Goal: Transaction & Acquisition: Purchase product/service

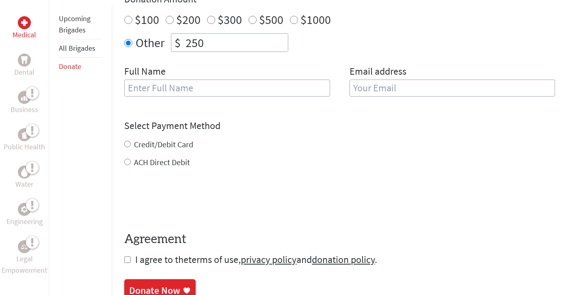
scroll to position [321, 0]
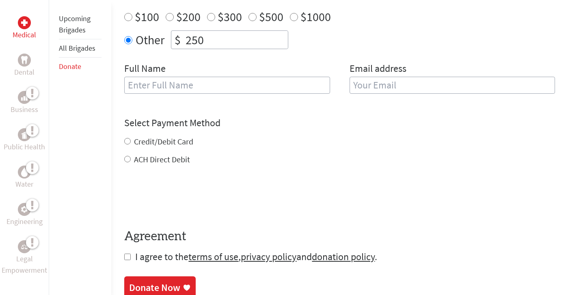
click at [153, 143] on label "Credit/Debit Card" at bounding box center [163, 141] width 59 height 10
click at [131, 143] on input "Credit/Debit Card" at bounding box center [127, 141] width 6 height 6
radio input "true"
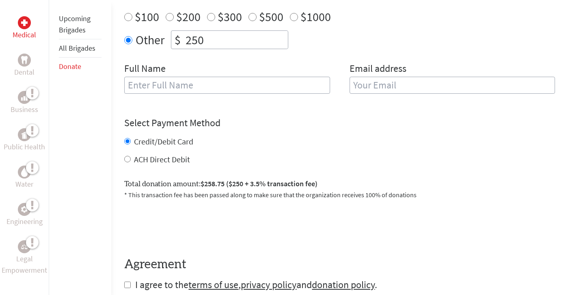
click at [156, 160] on label "ACH Direct Debit" at bounding box center [162, 159] width 56 height 10
click at [131, 160] on input "ACH Direct Debit" at bounding box center [127, 159] width 6 height 6
radio input "true"
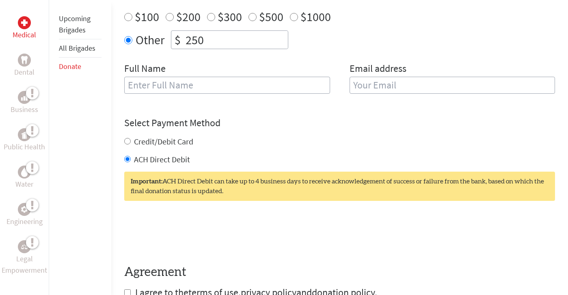
click at [157, 146] on label "Credit/Debit Card" at bounding box center [163, 141] width 59 height 10
click at [131, 145] on input "Credit/Debit Card" at bounding box center [127, 141] width 6 height 6
radio input "true"
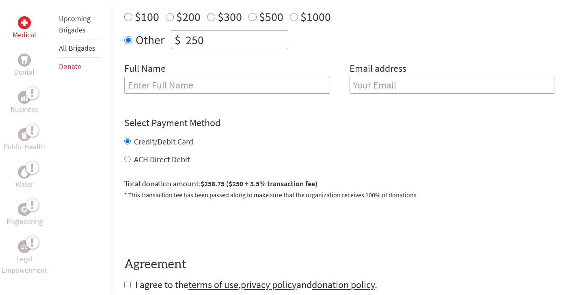
click at [172, 82] on input "text" at bounding box center [227, 85] width 206 height 17
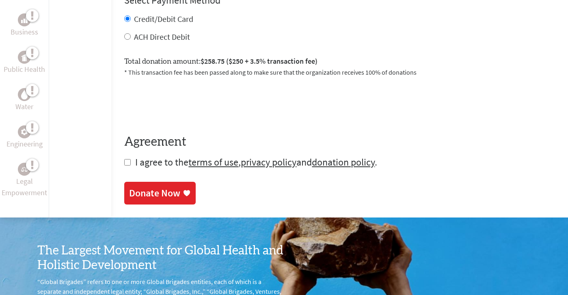
scroll to position [446, 0]
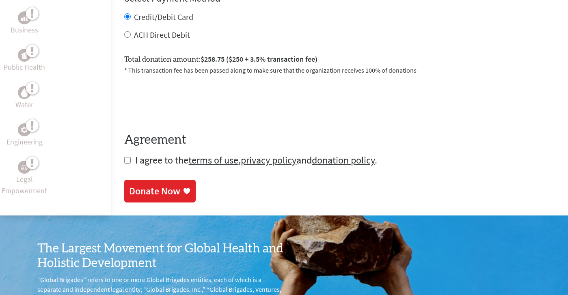
click at [142, 164] on span "I agree to the terms of use , privacy policy and donation policy ." at bounding box center [256, 160] width 242 height 13
click at [128, 164] on input "checkbox" at bounding box center [127, 160] width 6 height 6
checkbox input "true"
click at [147, 188] on div "Donate Now" at bounding box center [154, 192] width 51 height 13
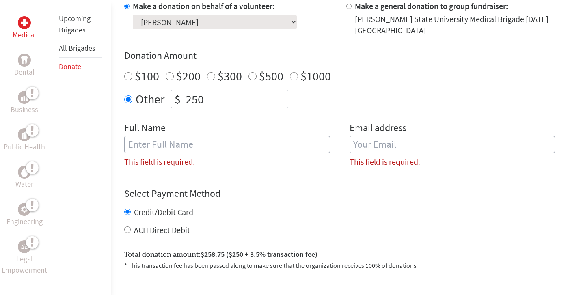
scroll to position [261, 0]
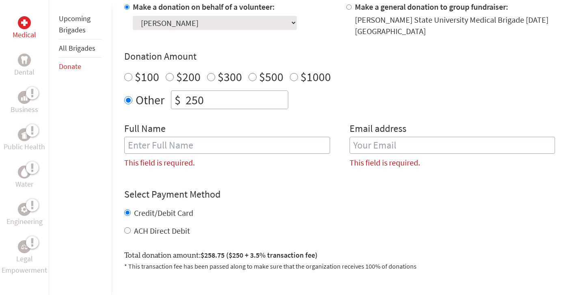
click at [229, 136] on div "Full Name This field is required." at bounding box center [227, 148] width 206 height 53
click at [227, 146] on input "text" at bounding box center [227, 145] width 206 height 17
type input "[PERSON_NAME]"
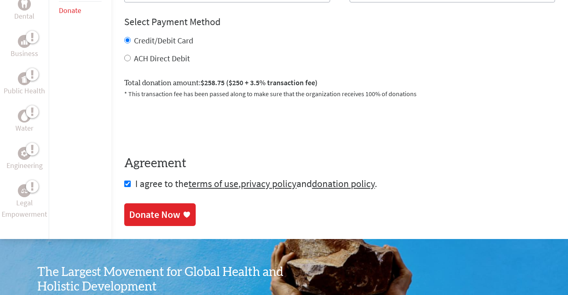
scroll to position [435, 0]
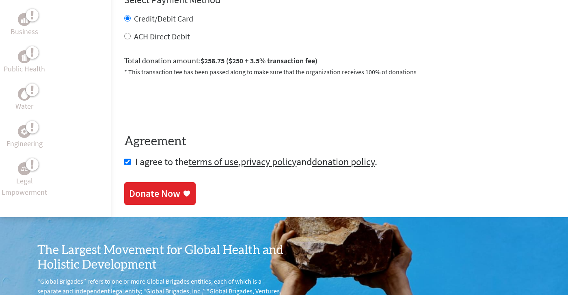
type input "[EMAIL_ADDRESS][DOMAIN_NAME]"
click at [191, 190] on link "Donate Now" at bounding box center [159, 193] width 71 height 23
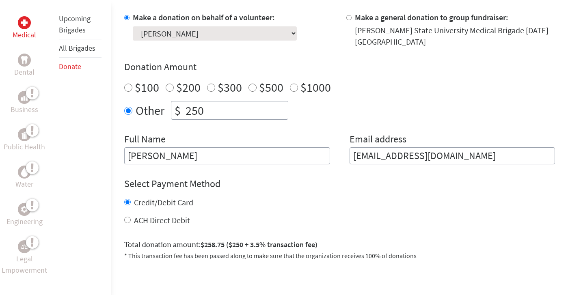
scroll to position [253, 0]
